Goal: Transaction & Acquisition: Purchase product/service

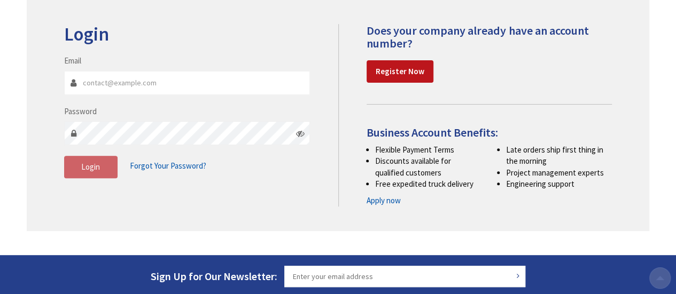
scroll to position [160, 0]
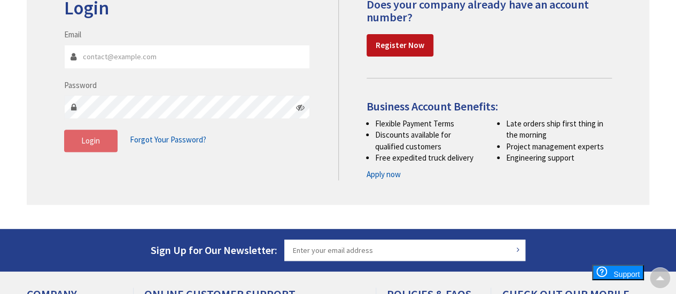
type input "[EMAIL_ADDRESS][DOMAIN_NAME]"
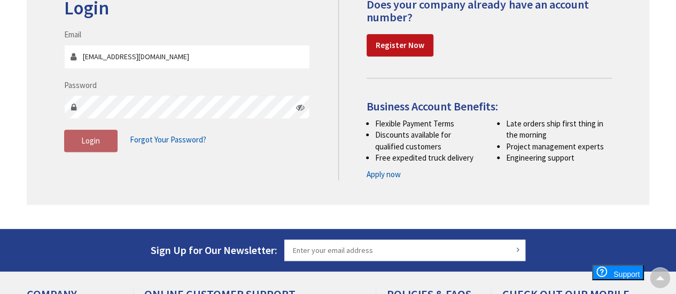
click at [93, 149] on button "Login" at bounding box center [90, 141] width 53 height 22
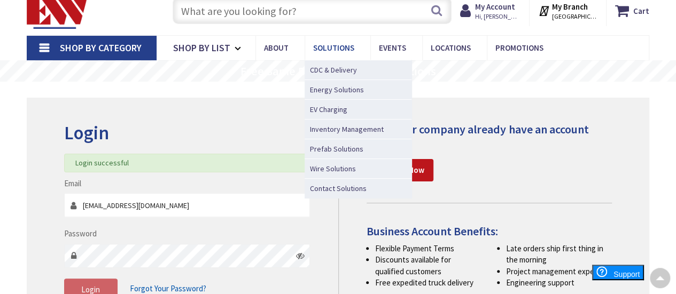
scroll to position [0, 0]
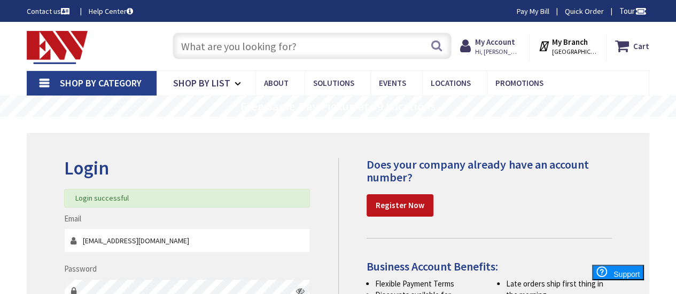
click at [218, 50] on input "text" at bounding box center [312, 46] width 279 height 27
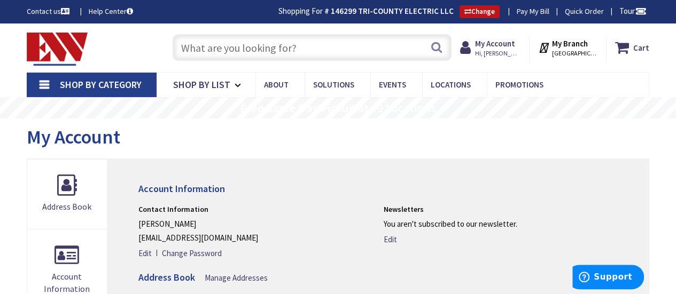
click at [214, 51] on input "text" at bounding box center [312, 47] width 279 height 27
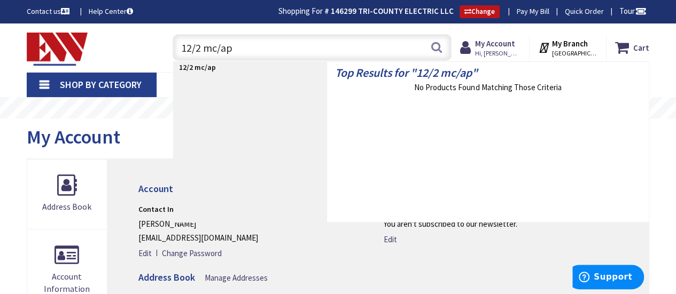
click at [277, 56] on input "12/2 mc/ap" at bounding box center [312, 47] width 279 height 27
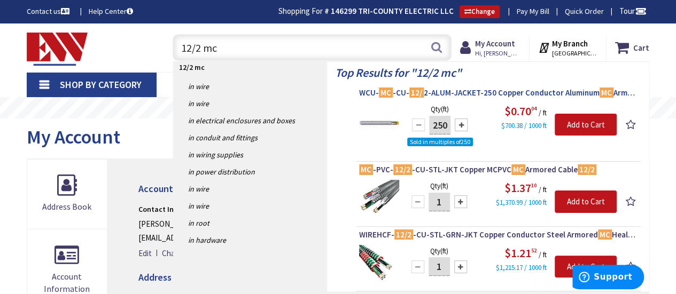
type input "12/2 mc"
click at [482, 92] on span "WCU- MC -CU- 12/ 2-ALUM-JACKET-250 Copper Conductor Aluminum MC Armored Cable 1…" at bounding box center [498, 93] width 279 height 11
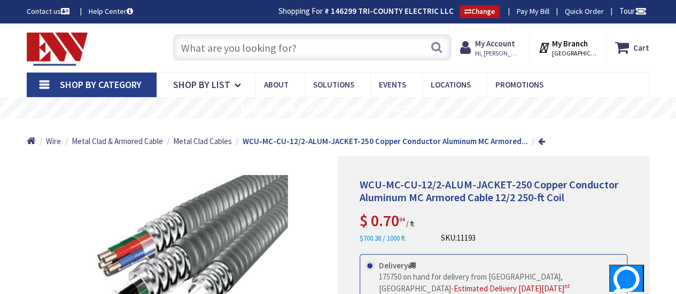
click at [269, 50] on input "text" at bounding box center [312, 47] width 279 height 27
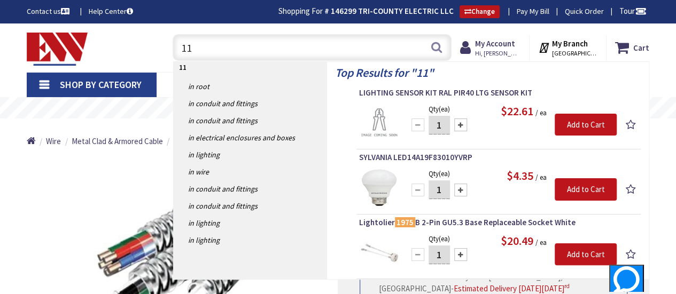
type input "1"
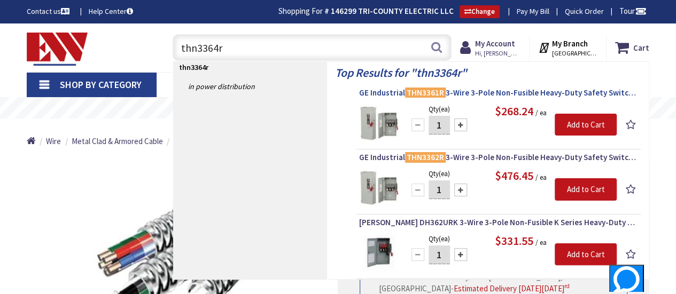
type input "thn3364r"
click at [476, 94] on span "GE Industrial THN3361R 3-Wire 3-Pole Non-Fusible Heavy-Duty Safety Switch 600-V…" at bounding box center [498, 93] width 279 height 11
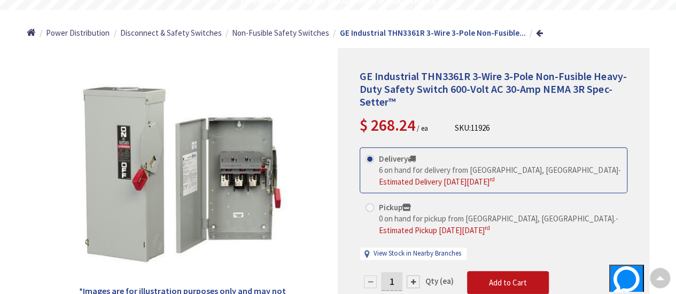
scroll to position [108, 0]
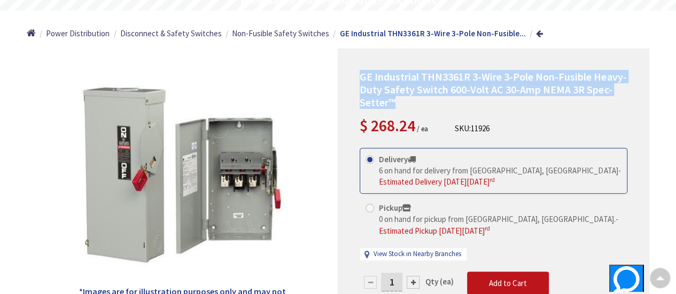
drag, startPoint x: 404, startPoint y: 105, endPoint x: 359, endPoint y: 77, distance: 52.5
click at [359, 77] on div "GE Industrial THN3361R 3-Wire 3-Pole Non-Fusible Heavy-Duty Safety Switch 600-V…" at bounding box center [494, 199] width 312 height 300
copy span "GE Industrial THN3361R 3-Wire 3-Pole Non-Fusible Heavy-Duty Safety Switch 600-V…"
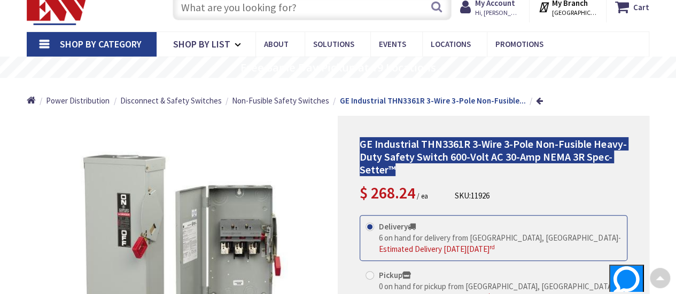
scroll to position [0, 0]
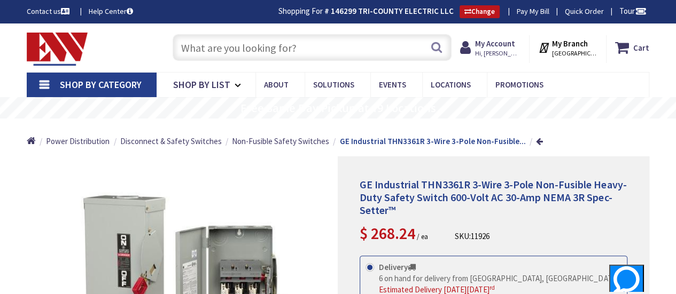
click at [232, 52] on input "text" at bounding box center [312, 47] width 279 height 27
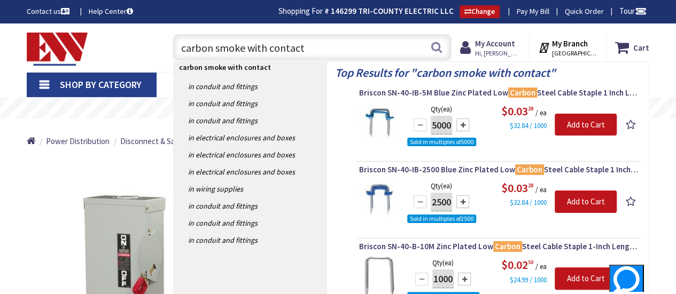
type input "carbon smoke with contacts"
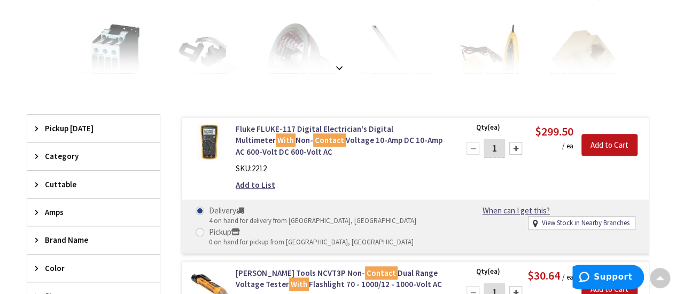
scroll to position [1, 0]
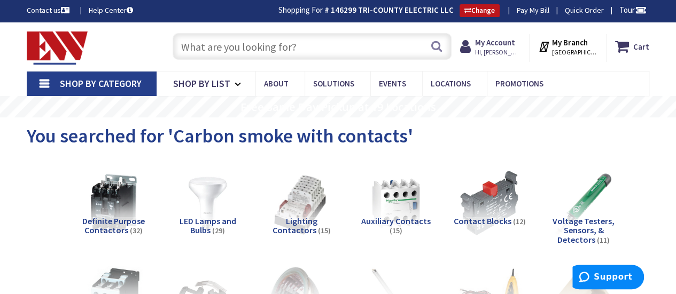
click at [280, 43] on input "text" at bounding box center [312, 46] width 279 height 27
type input "smoke detector with contacts"
click at [437, 48] on button "Search" at bounding box center [437, 46] width 14 height 24
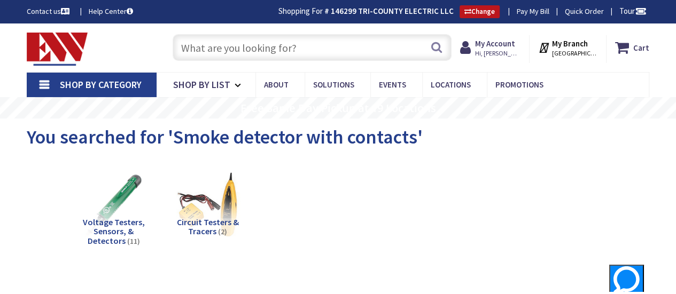
click at [219, 55] on input "text" at bounding box center [312, 47] width 279 height 27
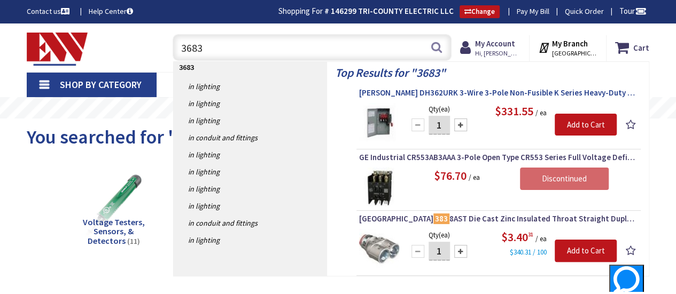
type input "3683"
click at [506, 94] on span "[PERSON_NAME] DH362URK 3-Wire 3-Pole Non-Fusible K Series Heavy-Duty Safety Swi…" at bounding box center [498, 93] width 279 height 11
